Goal: Use online tool/utility

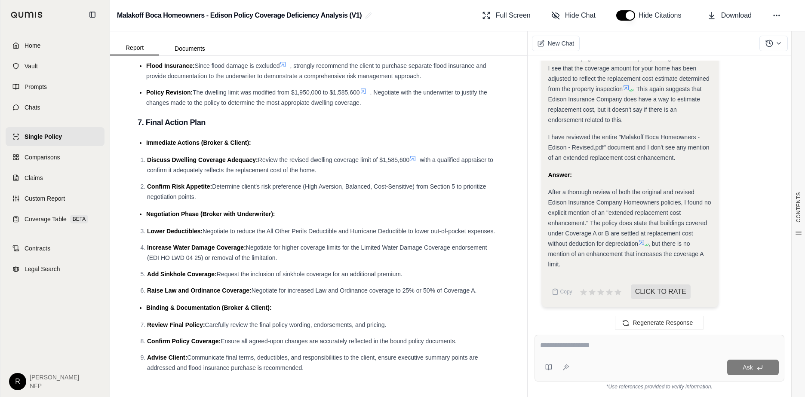
scroll to position [2423, 0]
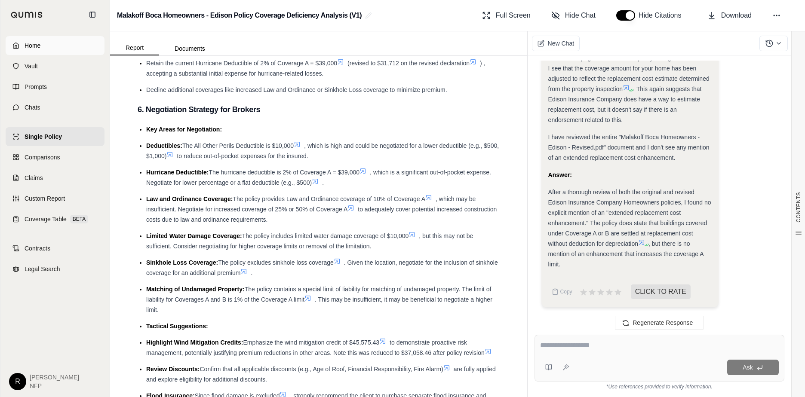
click at [31, 44] on span "Home" at bounding box center [32, 45] width 16 height 9
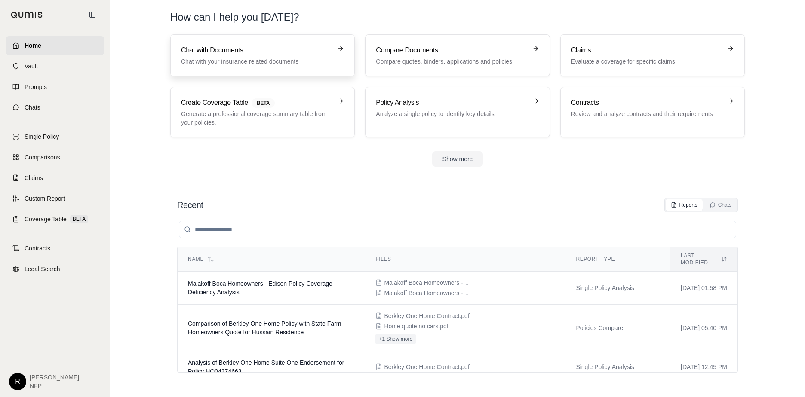
click at [204, 49] on h3 "Chat with Documents" at bounding box center [256, 50] width 151 height 10
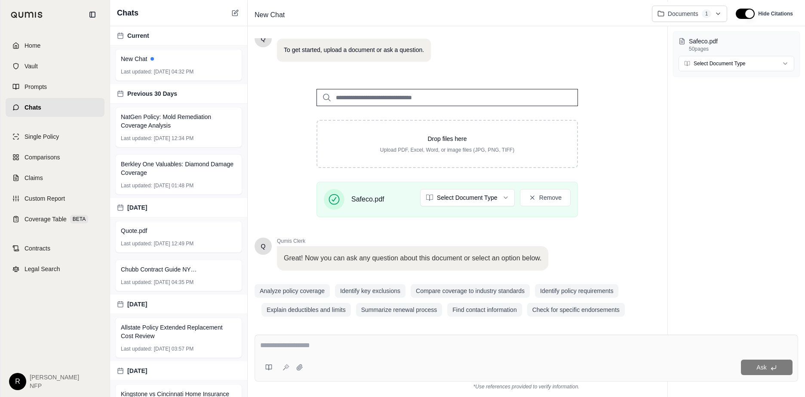
scroll to position [68, 0]
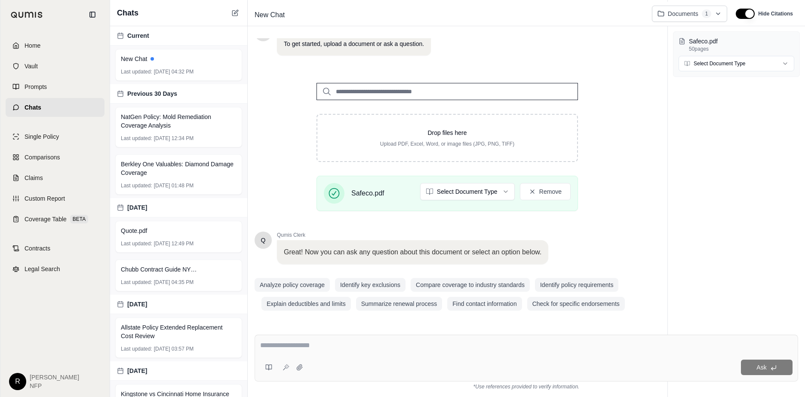
click at [329, 342] on textarea at bounding box center [526, 345] width 532 height 10
type textarea "**********"
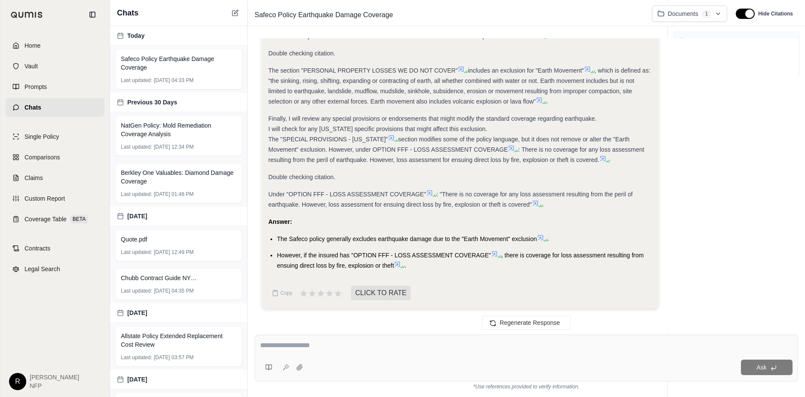
scroll to position [300, 0]
